Goal: Transaction & Acquisition: Purchase product/service

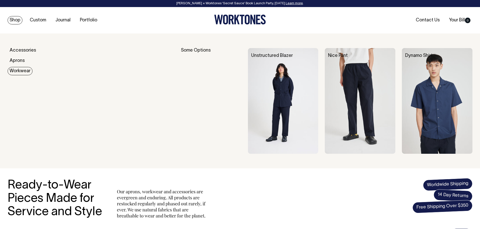
drag, startPoint x: 18, startPoint y: 60, endPoint x: 19, endPoint y: 69, distance: 9.6
click at [19, 69] on div "Accessories Aprons Workwear" at bounding box center [89, 101] width 163 height 106
click at [19, 72] on link "Workwear" at bounding box center [20, 71] width 25 height 8
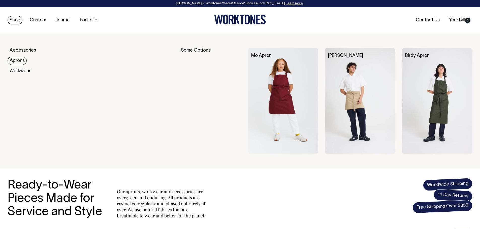
click at [19, 59] on link "Aprons" at bounding box center [17, 61] width 19 height 8
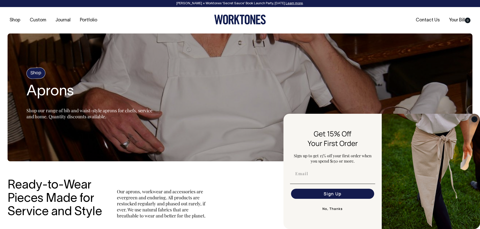
click at [476, 120] on circle "Close dialog" at bounding box center [475, 119] width 6 height 6
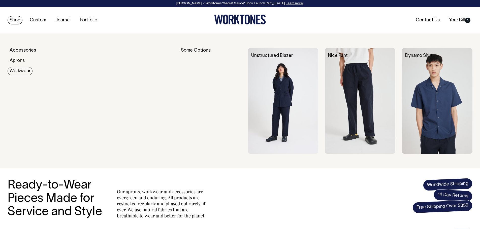
click at [22, 72] on link "Workwear" at bounding box center [20, 71] width 25 height 8
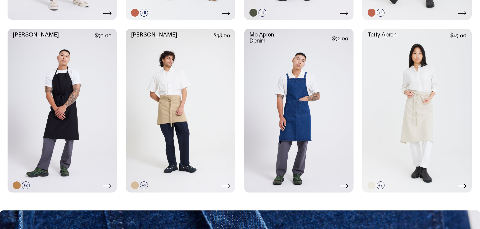
scroll to position [394, 0]
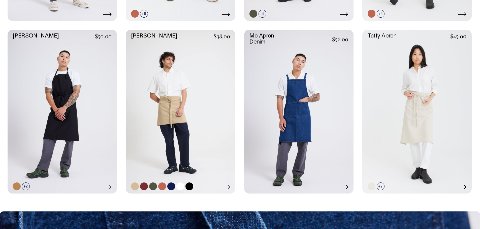
click at [192, 90] on link at bounding box center [180, 112] width 109 height 164
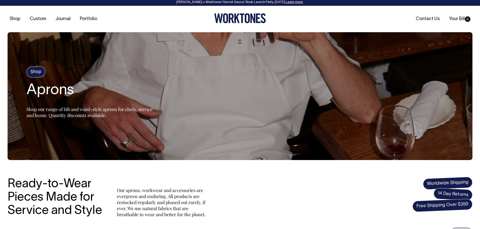
scroll to position [0, 0]
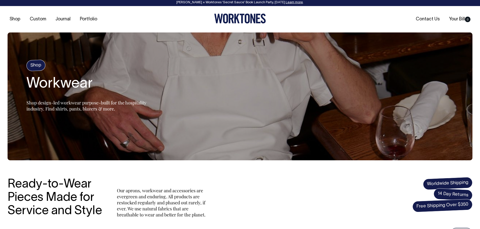
scroll to position [1, 0]
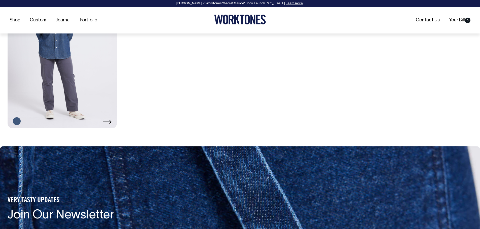
scroll to position [460, 0]
